Goal: Information Seeking & Learning: Learn about a topic

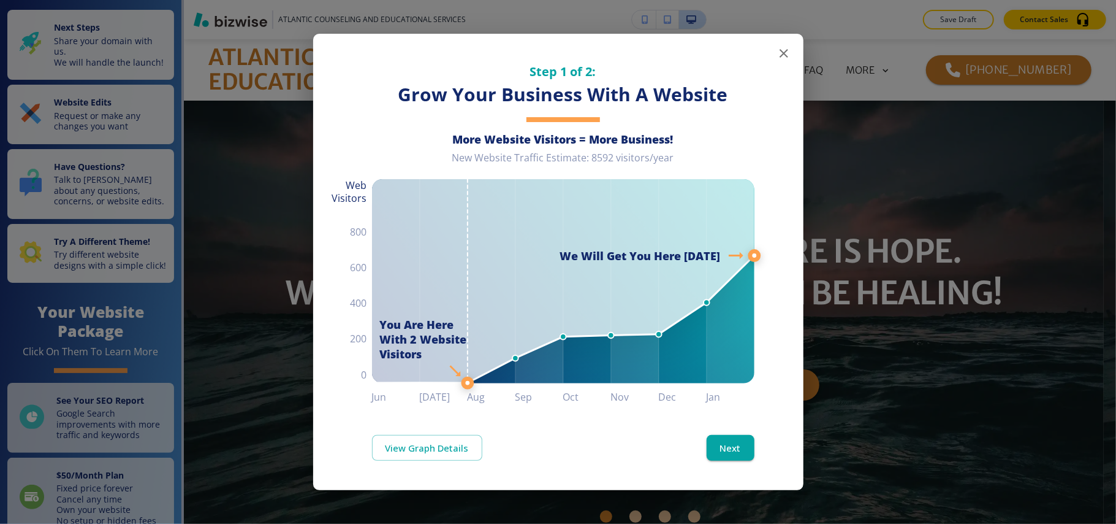
click at [783, 51] on icon "button" at bounding box center [784, 53] width 15 height 15
